Goal: Information Seeking & Learning: Learn about a topic

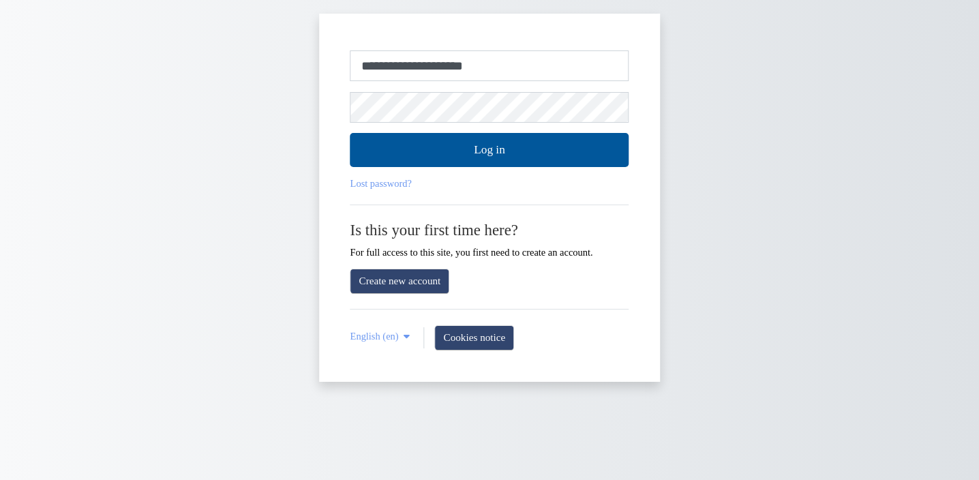
click at [339, 108] on div "**********" at bounding box center [489, 198] width 341 height 368
click at [489, 150] on button "Log in" at bounding box center [490, 150] width 279 height 34
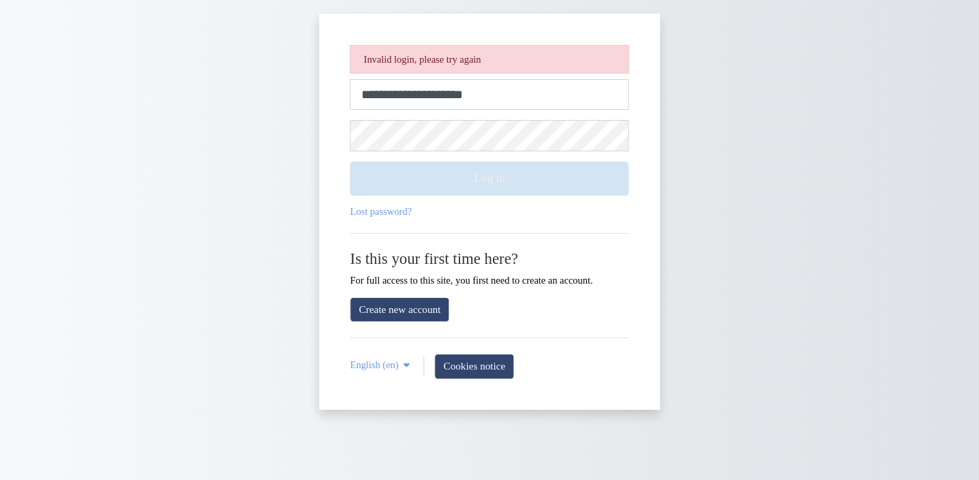
click at [488, 171] on button "Log in" at bounding box center [490, 179] width 279 height 34
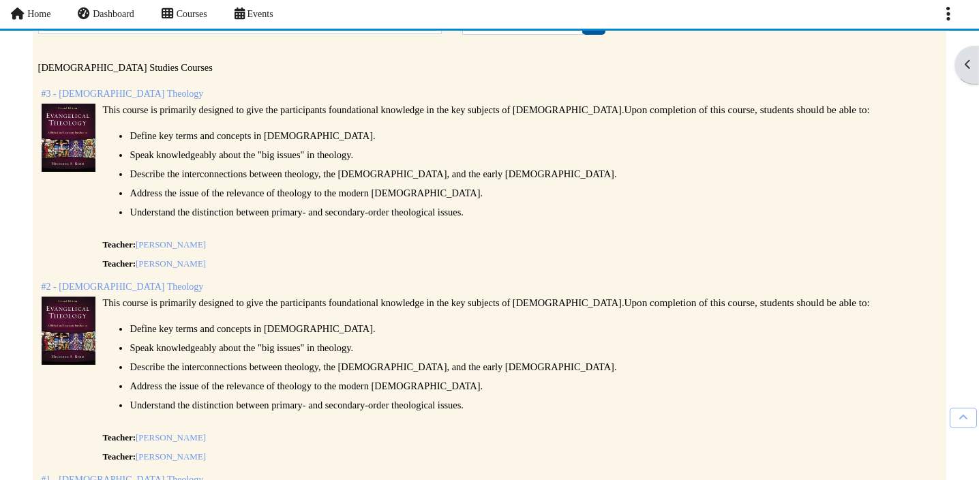
scroll to position [160, 2]
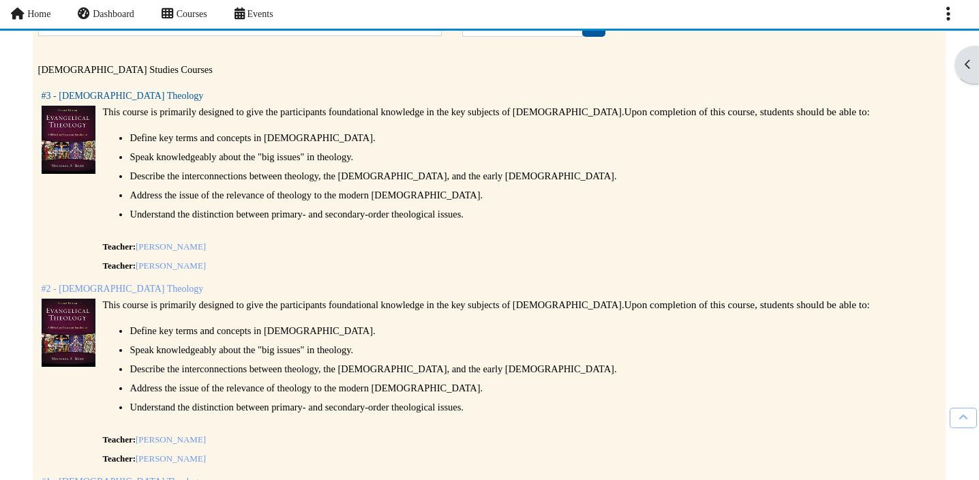
click at [119, 93] on link "#3 - Evangelical Theology" at bounding box center [123, 96] width 162 height 10
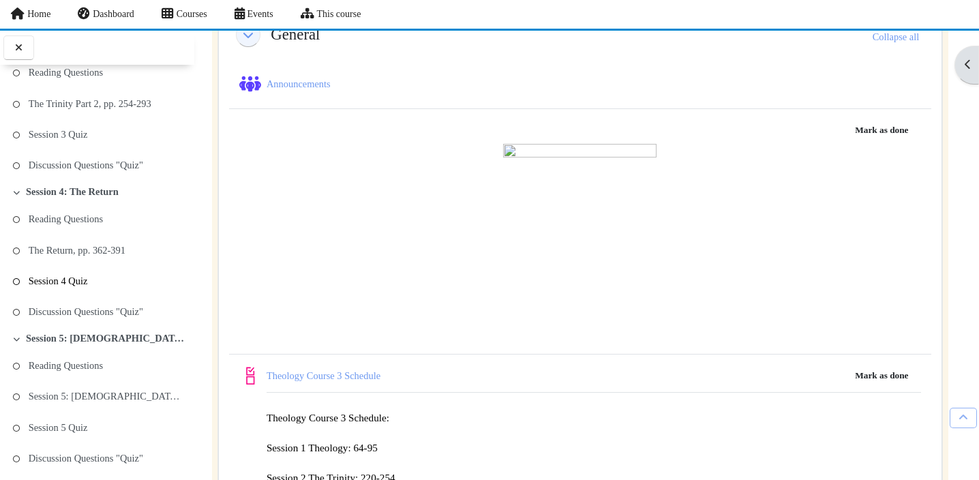
scroll to position [606, 0]
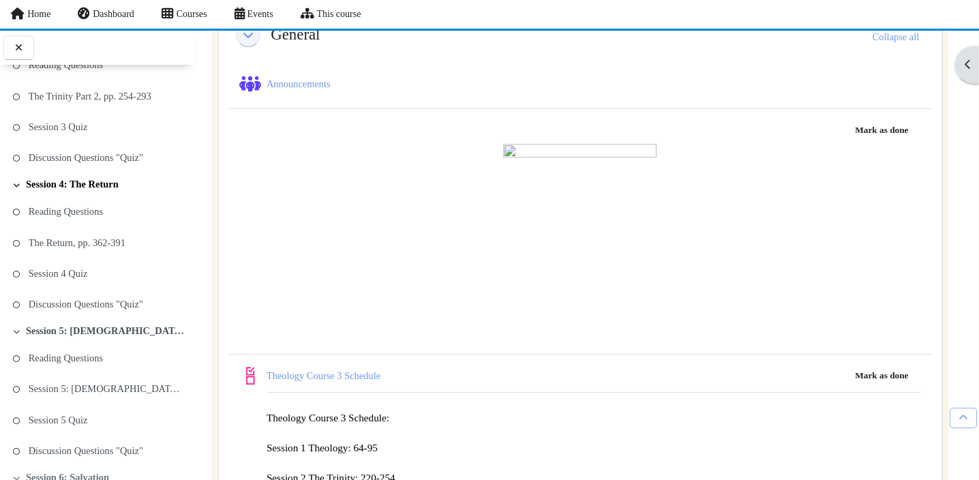
click at [100, 182] on link "Session 4: The Return" at bounding box center [72, 185] width 93 height 12
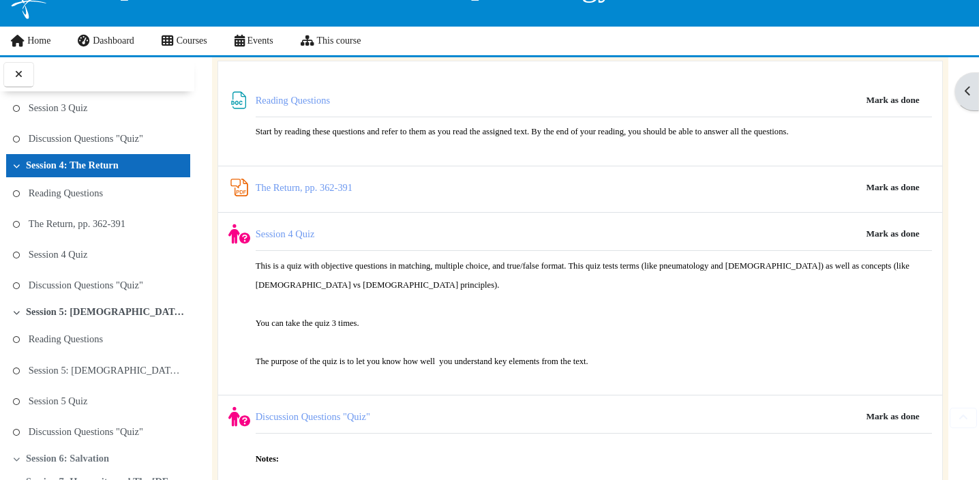
scroll to position [62, 1]
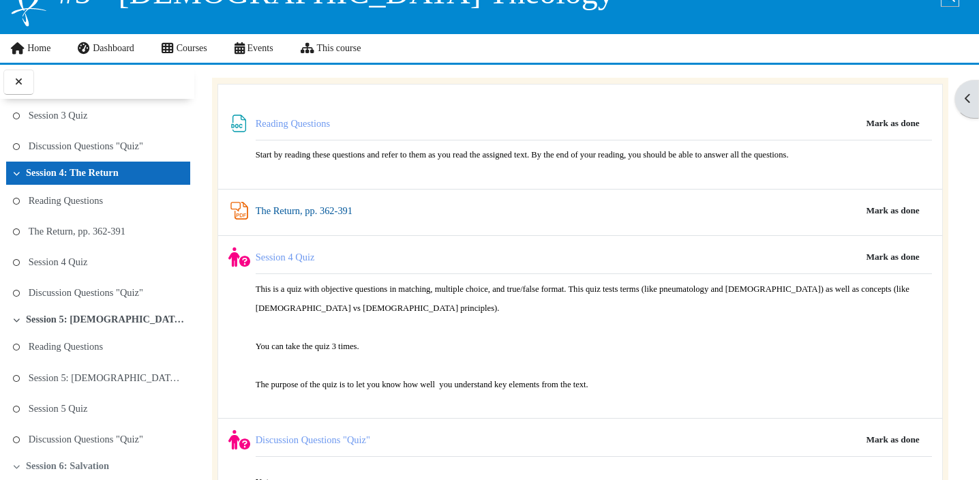
click at [303, 213] on link "The Return, pp. 362-391 PDF Annotation" at bounding box center [304, 210] width 97 height 11
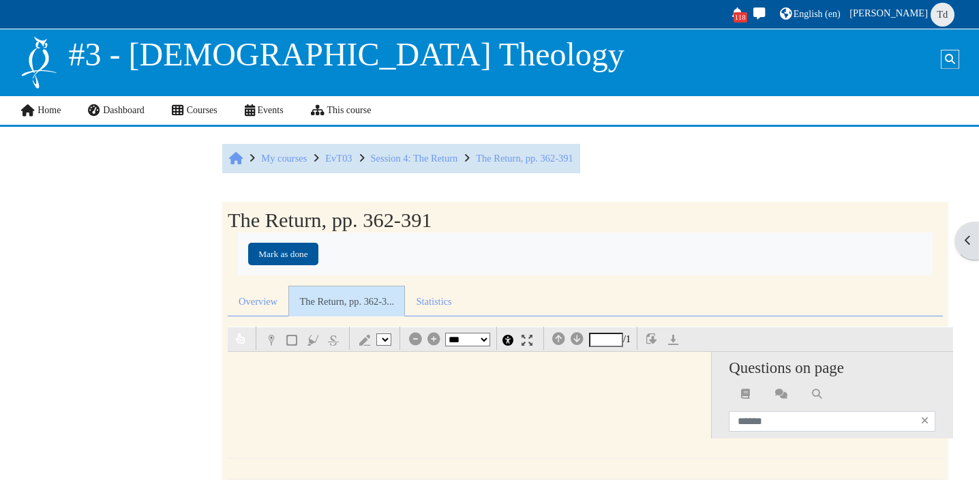
select select "*"
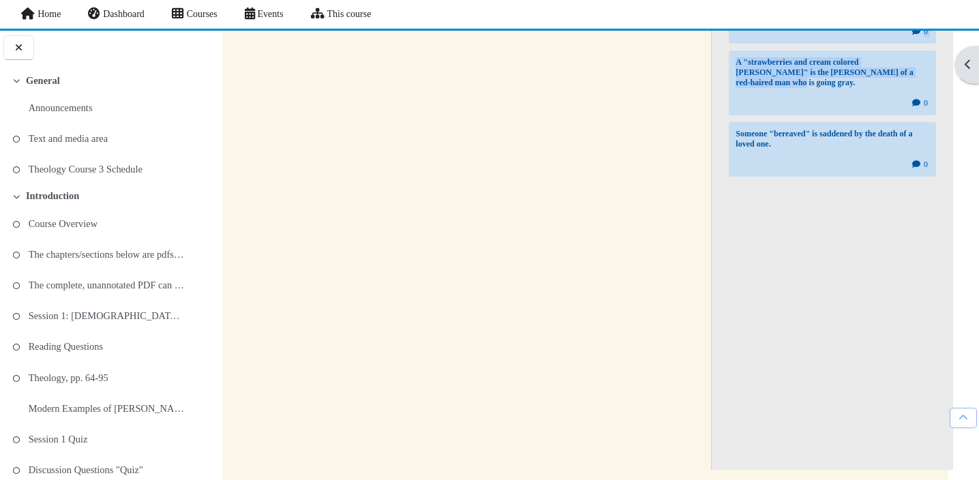
scroll to position [1305, 0]
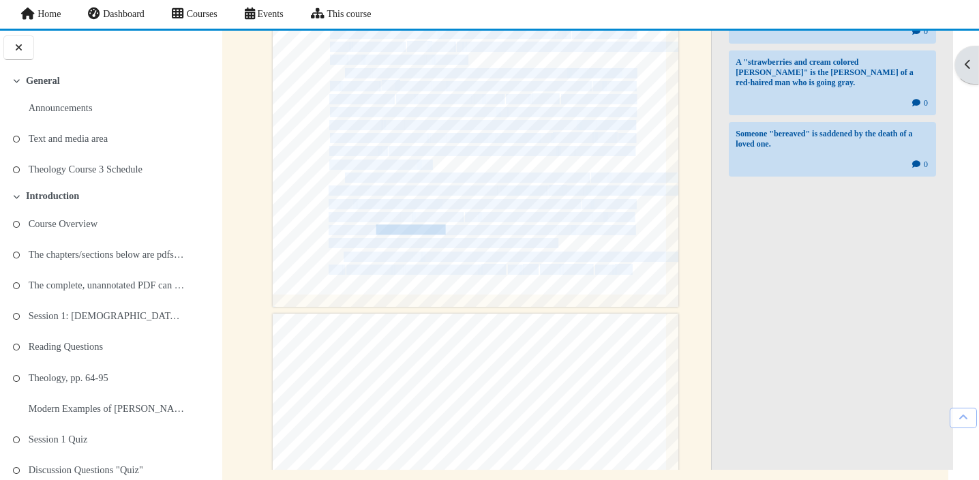
drag, startPoint x: 374, startPoint y: 150, endPoint x: 418, endPoint y: 330, distance: 185.2
click at [237, 344] on div "362 I : -· ' § '3.6 THE lNTE~MEp~ATE STATE What Happens w_hen You J?ie? __ , Th…" at bounding box center [469, 168] width 483 height 601
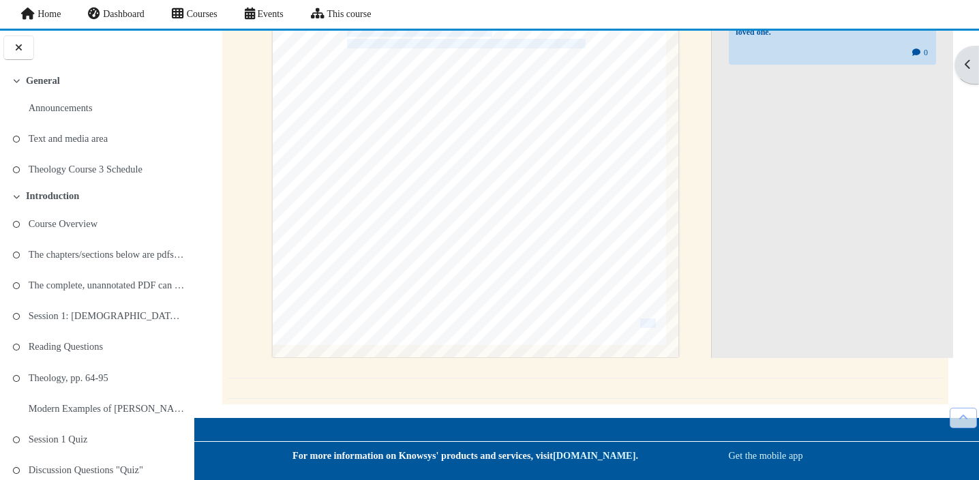
scroll to position [504, 0]
drag, startPoint x: 366, startPoint y: 171, endPoint x: 574, endPoint y: 309, distance: 250.0
drag, startPoint x: 592, startPoint y: 260, endPoint x: 578, endPoint y: 45, distance: 215.9
click at [578, 45] on div "STUDY Q"yESTIONS FOR INDIVIDUALS AND GROUPS 1. Explain how the kingdom is both …" at bounding box center [476, 70] width 406 height 574
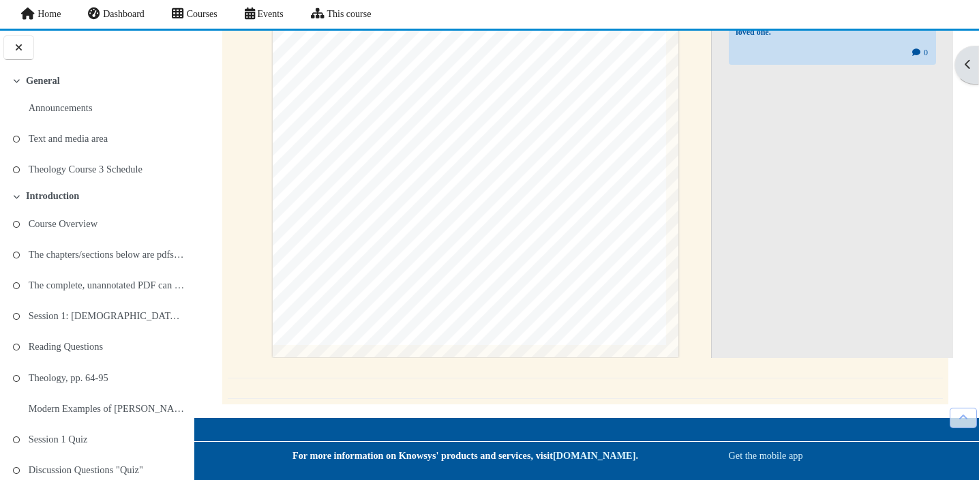
click at [578, 45] on span "like." at bounding box center [622, 111] width 111 height 146
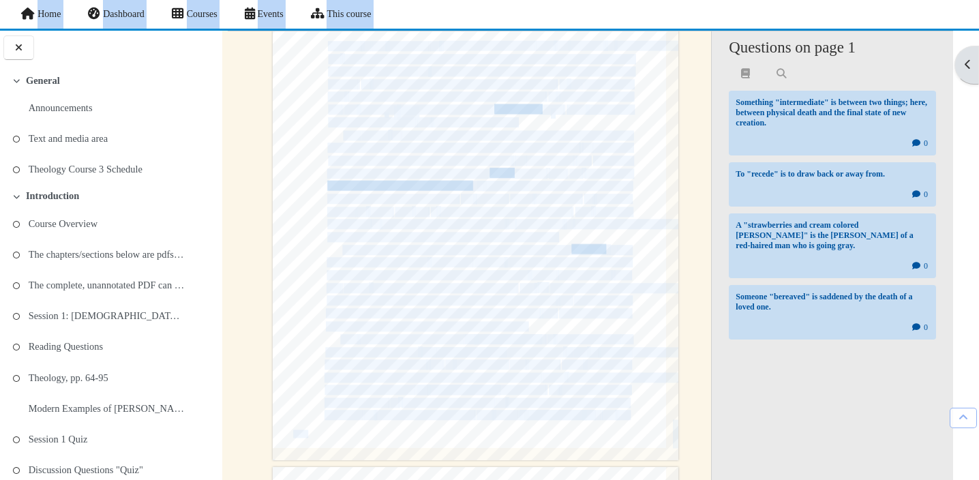
scroll to position [52, 0]
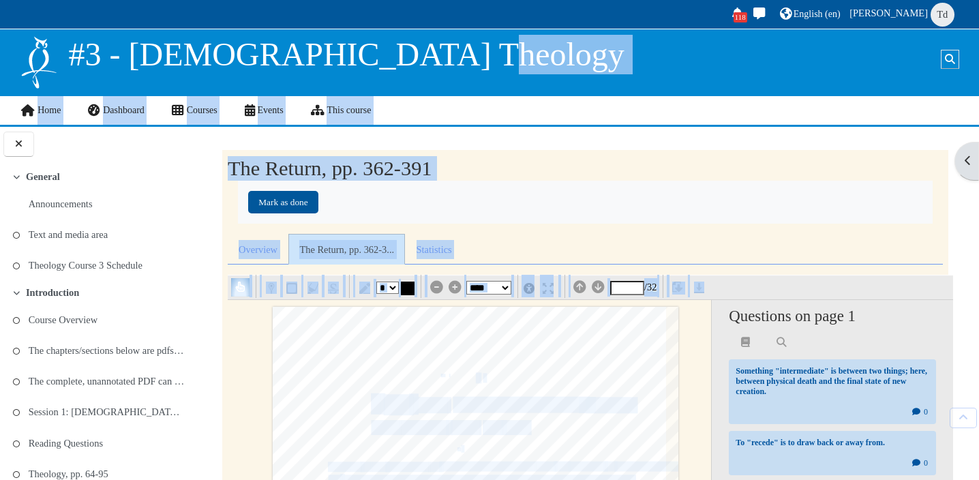
type input "*"
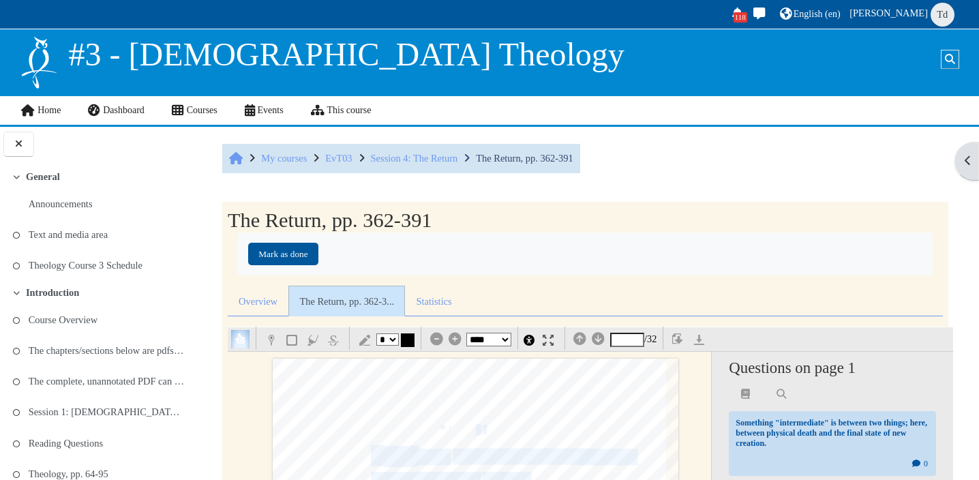
drag, startPoint x: 584, startPoint y: 44, endPoint x: 466, endPoint y: 353, distance: 330.7
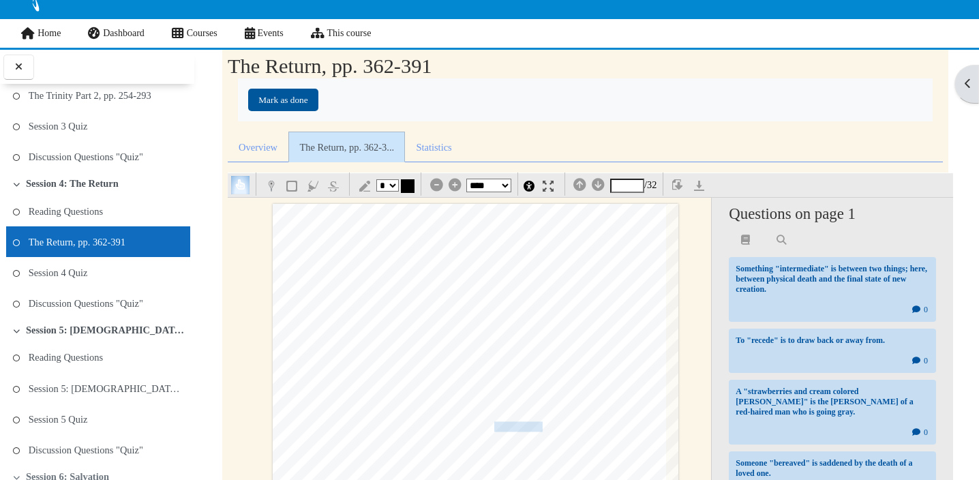
scroll to position [632, 0]
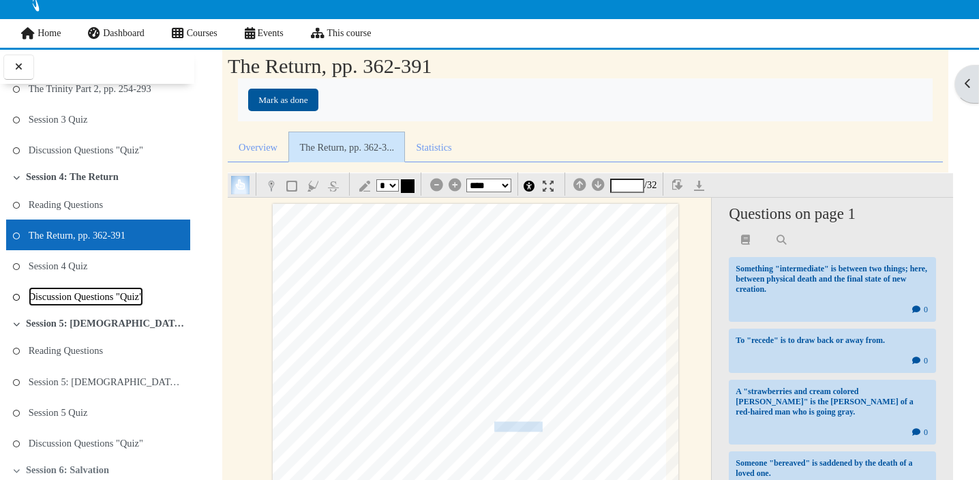
click at [79, 297] on link "Discussion Questions "Quiz"" at bounding box center [86, 296] width 115 height 19
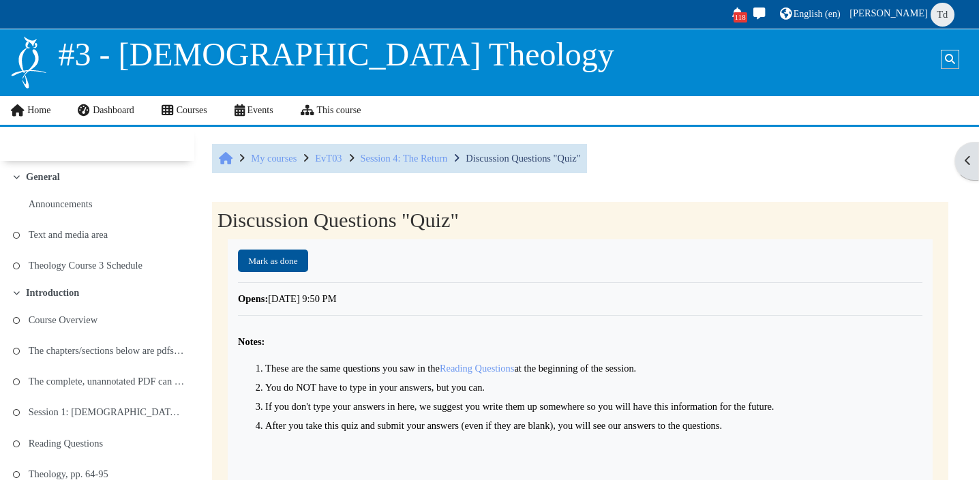
scroll to position [685, 0]
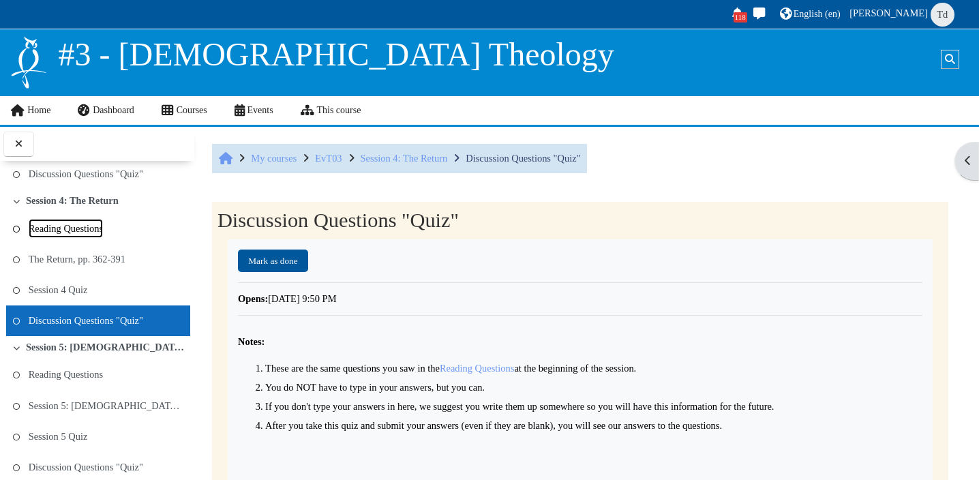
click at [89, 232] on link "Reading Questions" at bounding box center [66, 228] width 74 height 19
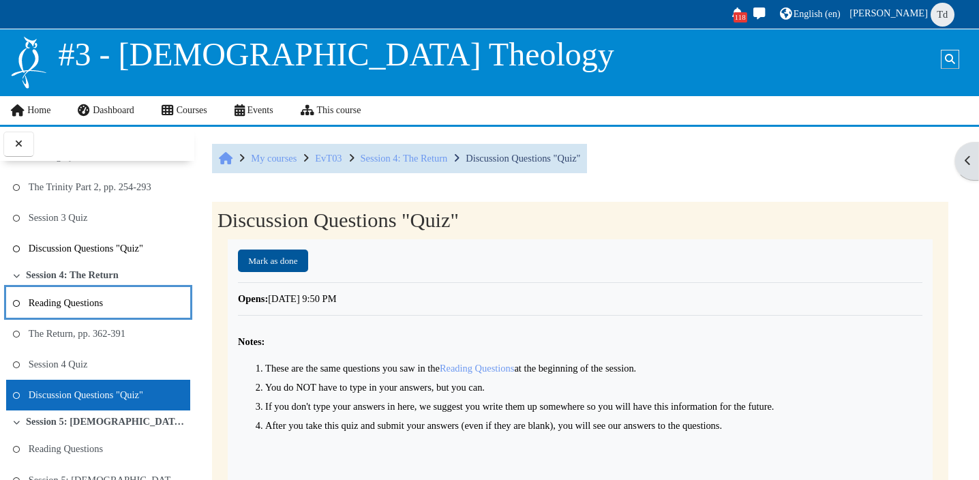
scroll to position [612, 0]
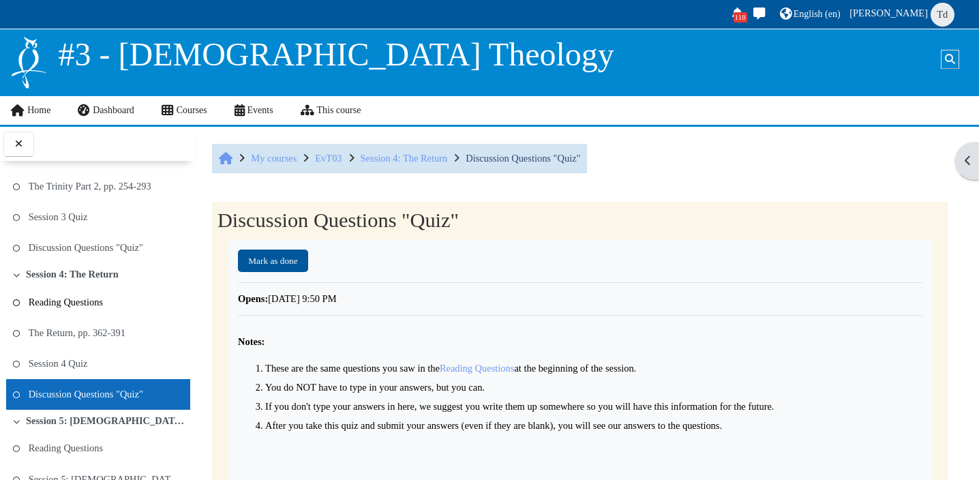
click at [66, 300] on link "Reading Questions" at bounding box center [66, 302] width 74 height 19
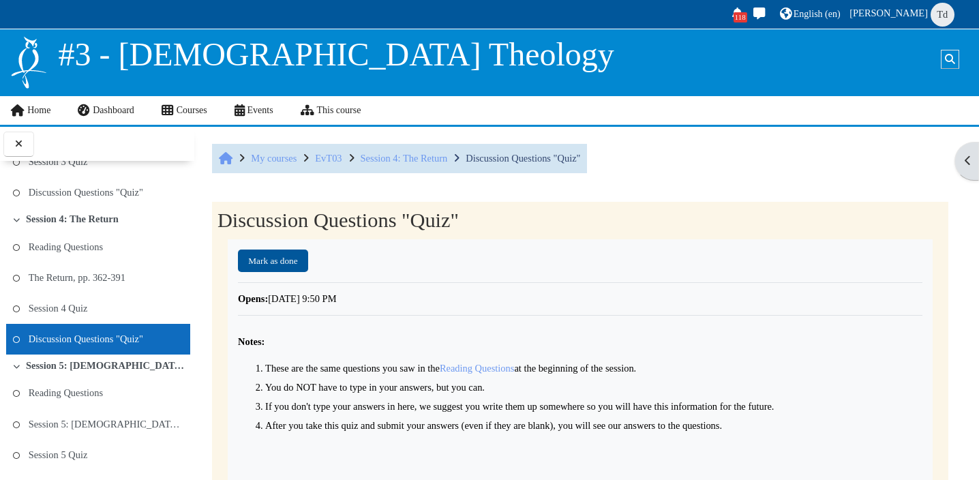
scroll to position [661, 0]
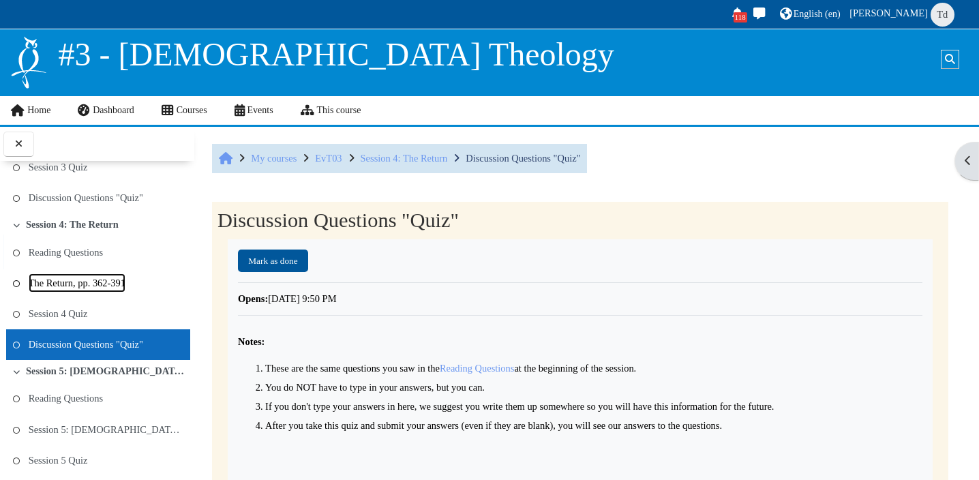
click at [83, 281] on link "The Return, pp. 362-391" at bounding box center [77, 282] width 97 height 19
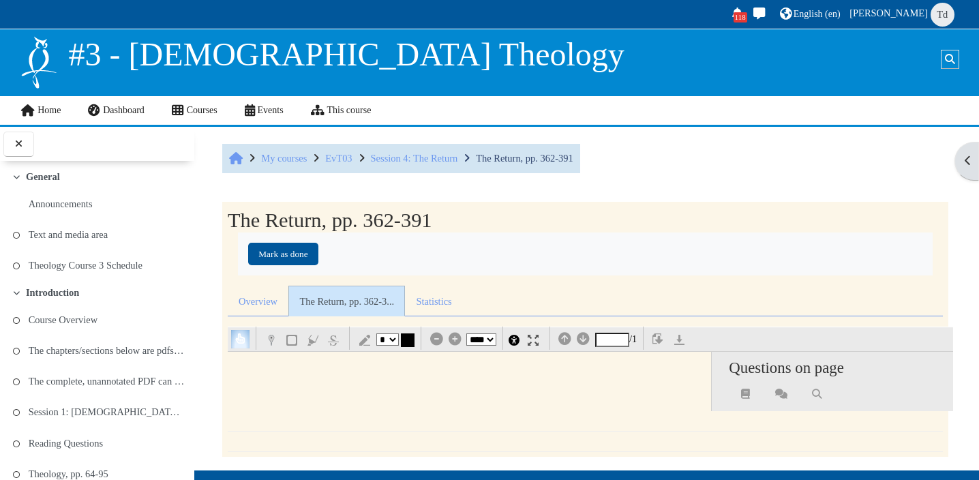
select select "*"
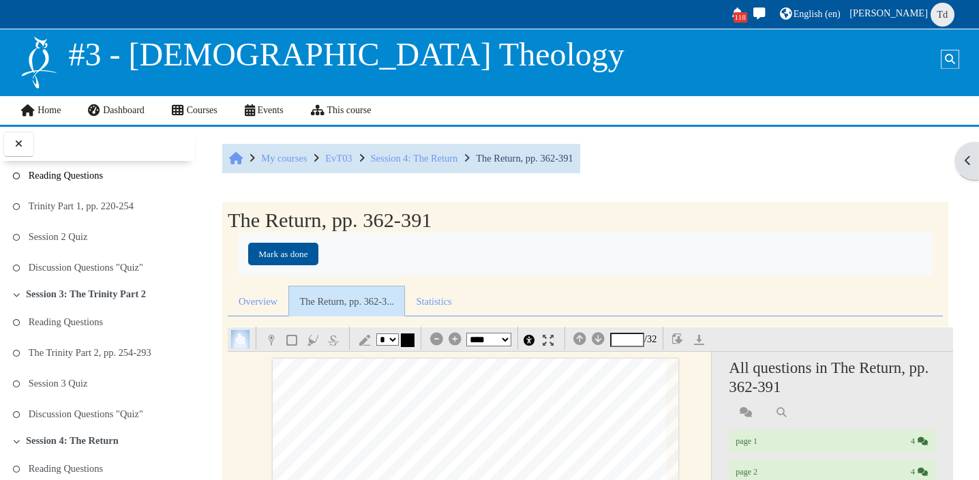
scroll to position [454, 0]
